Goal: Task Accomplishment & Management: Complete application form

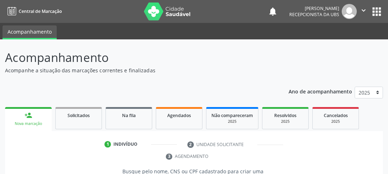
scroll to position [121, 0]
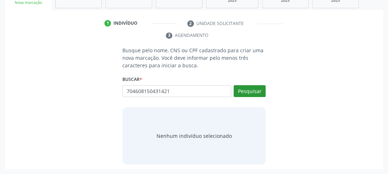
type input "704608150431421"
click at [250, 92] on button "Pesquisar" at bounding box center [250, 91] width 32 height 12
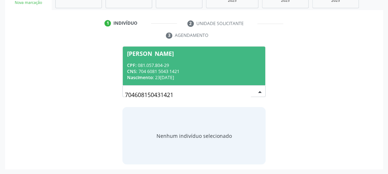
click at [162, 67] on div "CPF: 081.057.804-29" at bounding box center [194, 65] width 134 height 6
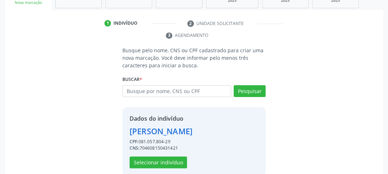
click at [159, 168] on div "Dados do indivíduo [PERSON_NAME] CPF: 081.057.804-29 CNS: 704608150431421 Selec…" at bounding box center [193, 141] width 143 height 69
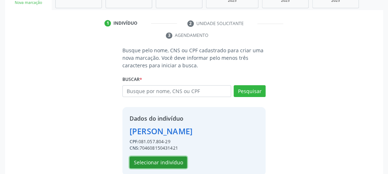
click at [158, 160] on button "Selecionar indivíduo" at bounding box center [158, 163] width 57 height 12
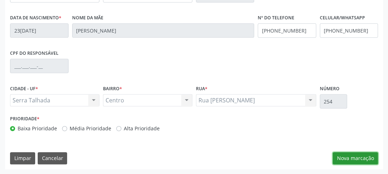
click at [353, 159] on button "Nova marcação" at bounding box center [355, 159] width 45 height 12
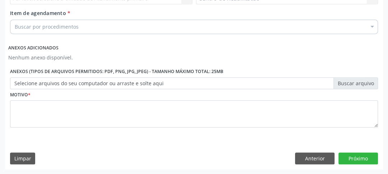
scroll to position [158, 0]
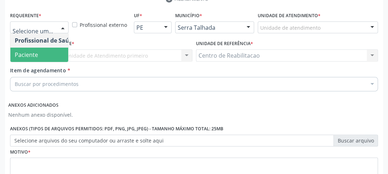
click at [34, 54] on span "Paciente" at bounding box center [26, 55] width 23 height 8
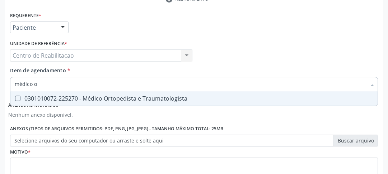
type input "médico or"
click at [20, 99] on div "0301010072-225270 - Médico Ortopedista e Traumatologista" at bounding box center [194, 99] width 359 height 6
checkbox Traumatologista "true"
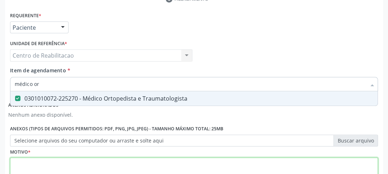
click at [68, 164] on textarea at bounding box center [194, 171] width 368 height 27
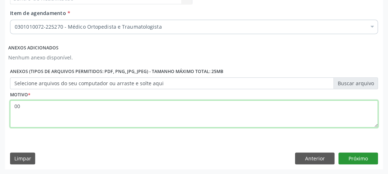
type textarea "00"
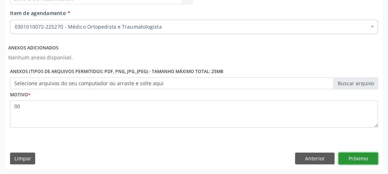
click at [371, 159] on button "Próximo" at bounding box center [357, 159] width 39 height 12
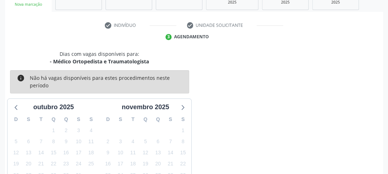
scroll to position [33, 0]
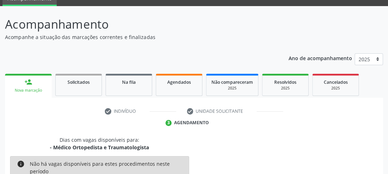
click at [204, 31] on p "Acompanhamento" at bounding box center [137, 24] width 264 height 18
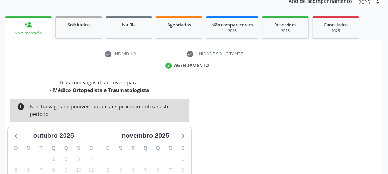
scroll to position [5, 0]
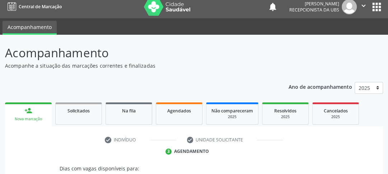
click at [28, 112] on div "person_add" at bounding box center [28, 111] width 8 height 8
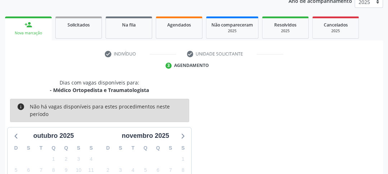
scroll to position [177, 0]
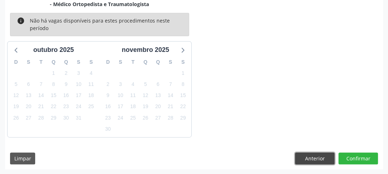
click at [332, 156] on button "Anterior" at bounding box center [314, 159] width 39 height 12
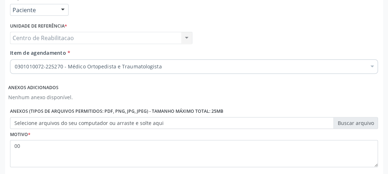
click at [367, 69] on div at bounding box center [372, 67] width 11 height 12
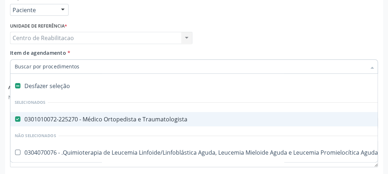
click at [18, 119] on Traumatologista at bounding box center [17, 119] width 5 height 5
click at [15, 119] on Traumatologista "checkbox" at bounding box center [12, 119] width 5 height 5
checkbox Traumatologista "false"
click at [58, 66] on input "Item de agendamento *" at bounding box center [190, 67] width 351 height 14
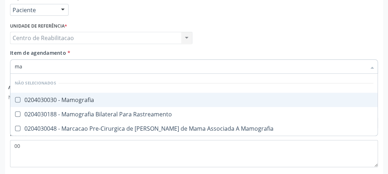
type input "m"
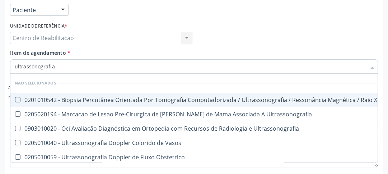
type input "ultrassonografia m"
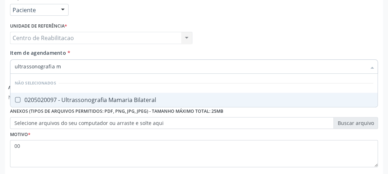
click at [17, 102] on span "0205020097 - Ultrassonografia Mamaria Bilateral" at bounding box center [193, 100] width 367 height 14
checkbox Bilateral "true"
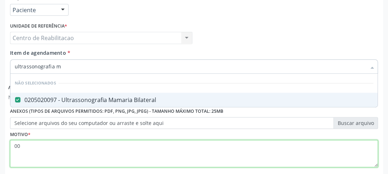
click at [60, 150] on div "Requerente * Paciente Profissional de Saúde Paciente Nenhum resultado encontrad…" at bounding box center [194, 85] width 368 height 185
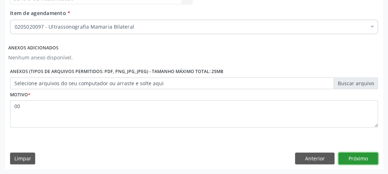
click at [359, 162] on button "Próximo" at bounding box center [357, 159] width 39 height 12
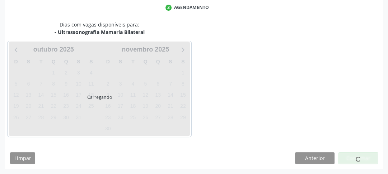
scroll to position [149, 0]
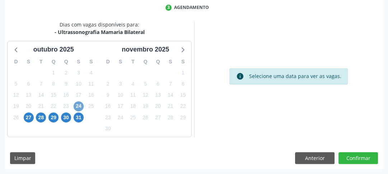
click at [77, 108] on span "24" at bounding box center [79, 107] width 10 height 10
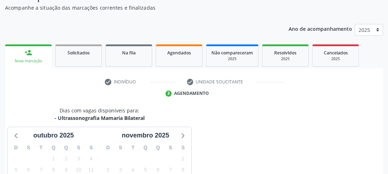
scroll to position [0, 0]
